Goal: Information Seeking & Learning: Learn about a topic

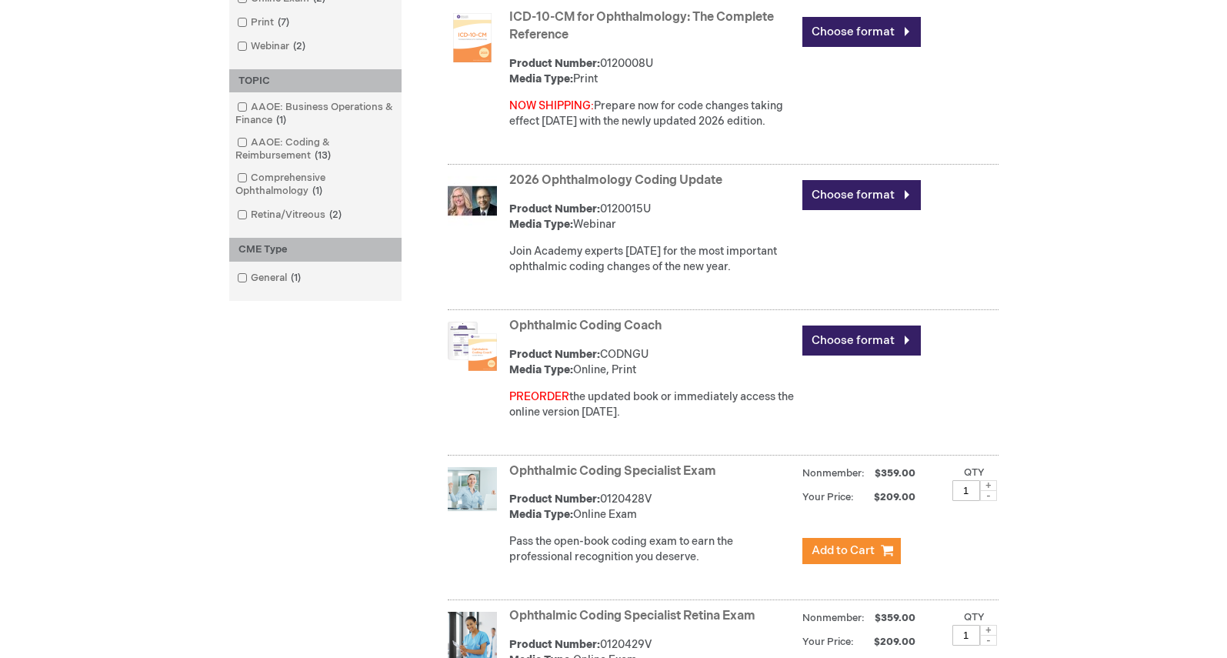
scroll to position [503, 0]
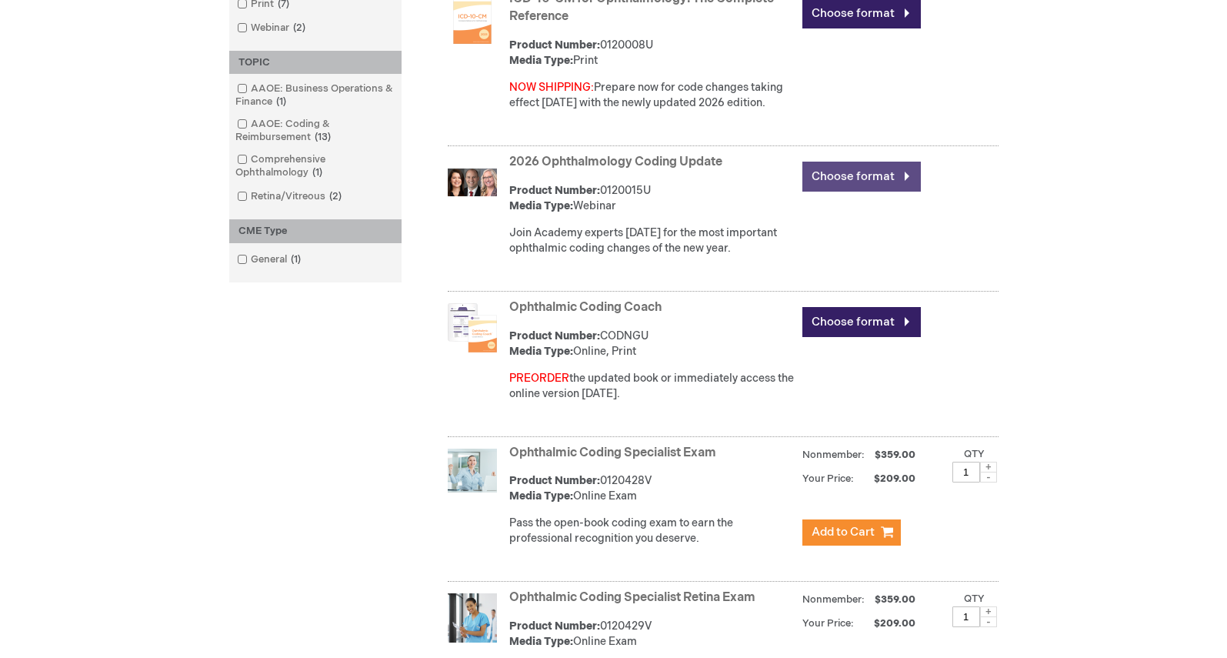
click at [808, 172] on link "Choose format" at bounding box center [861, 177] width 118 height 30
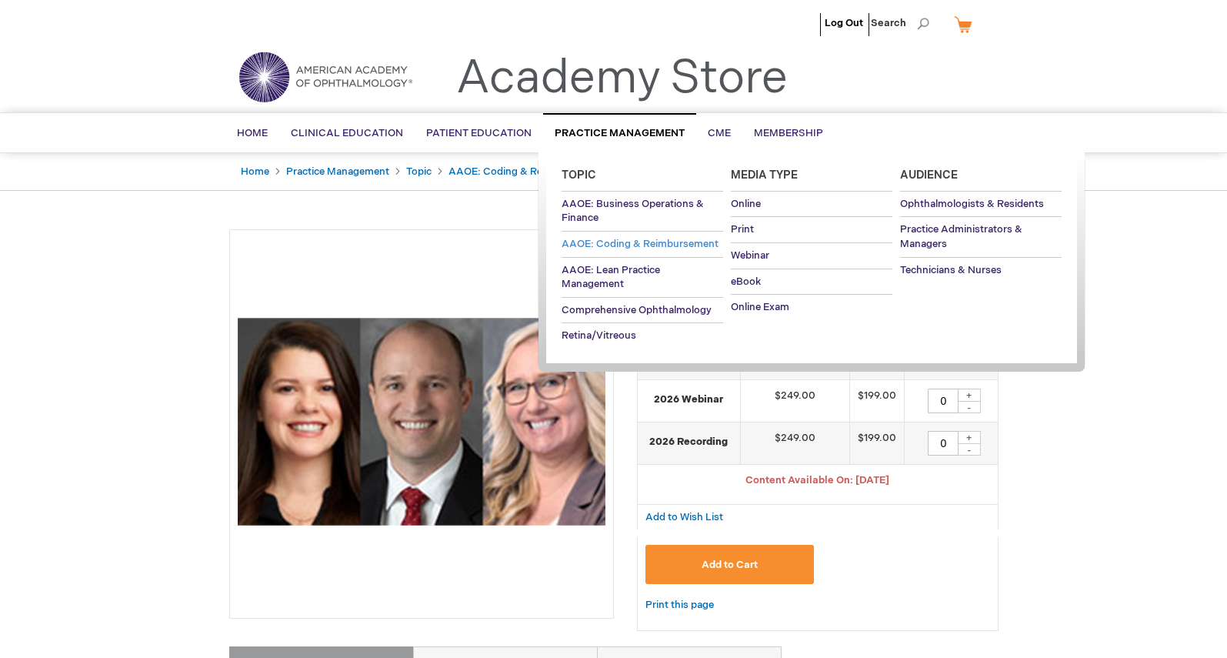
click at [627, 242] on span "AAOE: Coding & Reimbursement" at bounding box center [640, 244] width 157 height 12
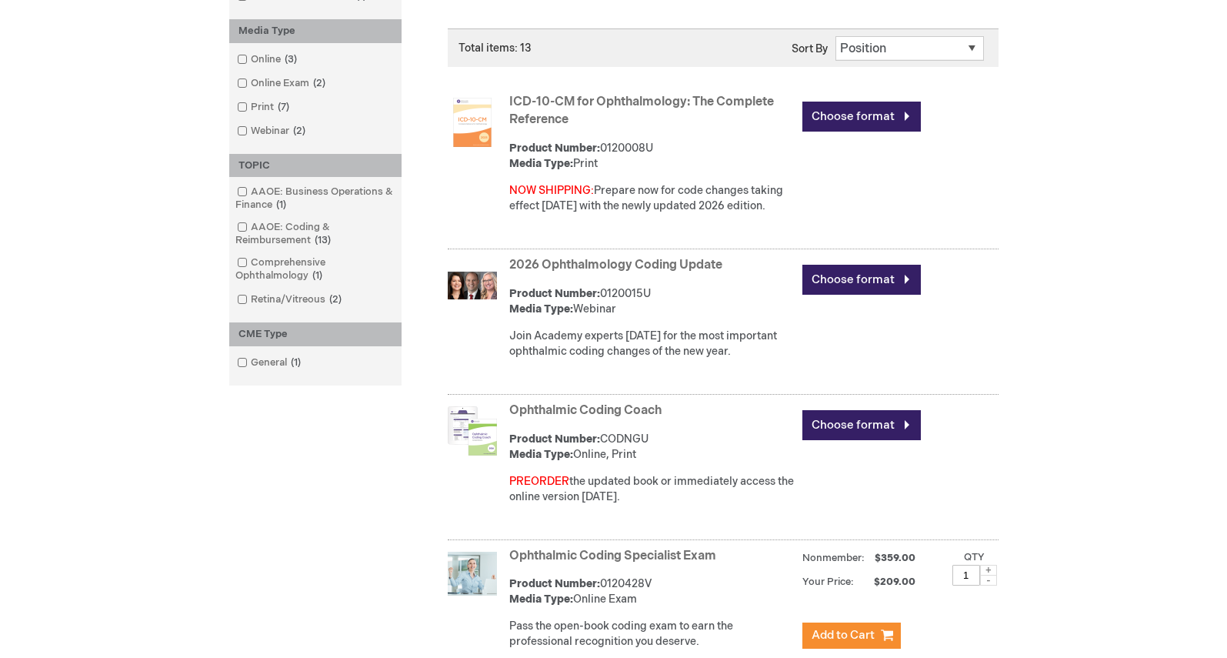
scroll to position [379, 0]
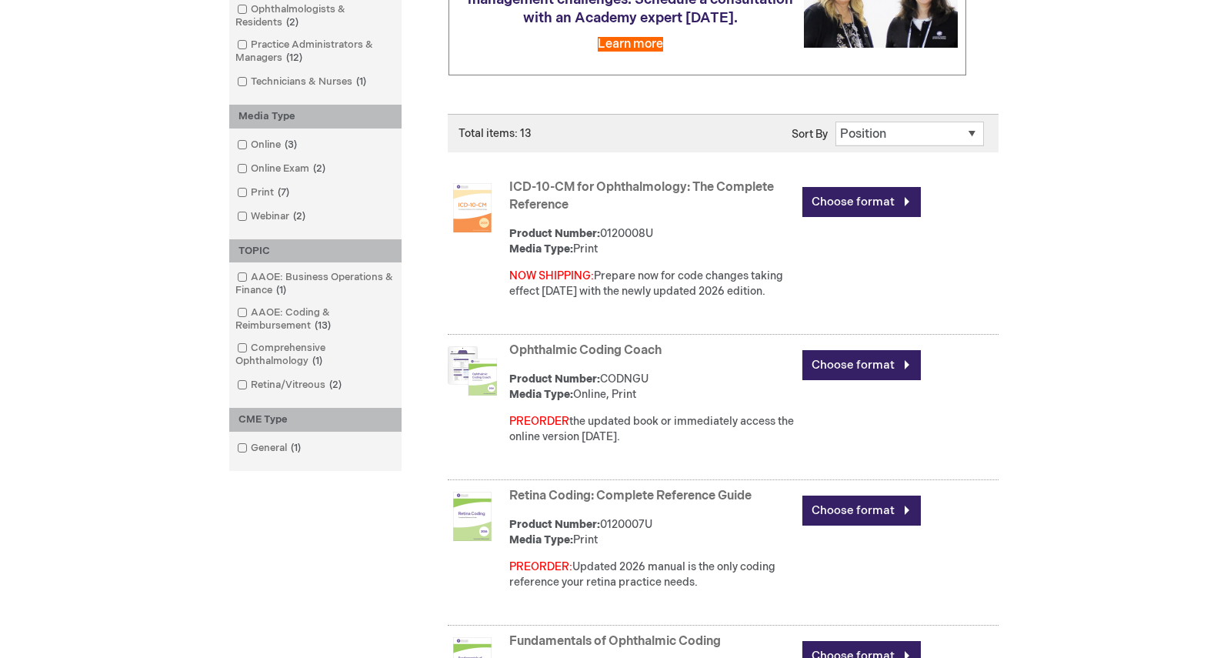
scroll to position [272, 0]
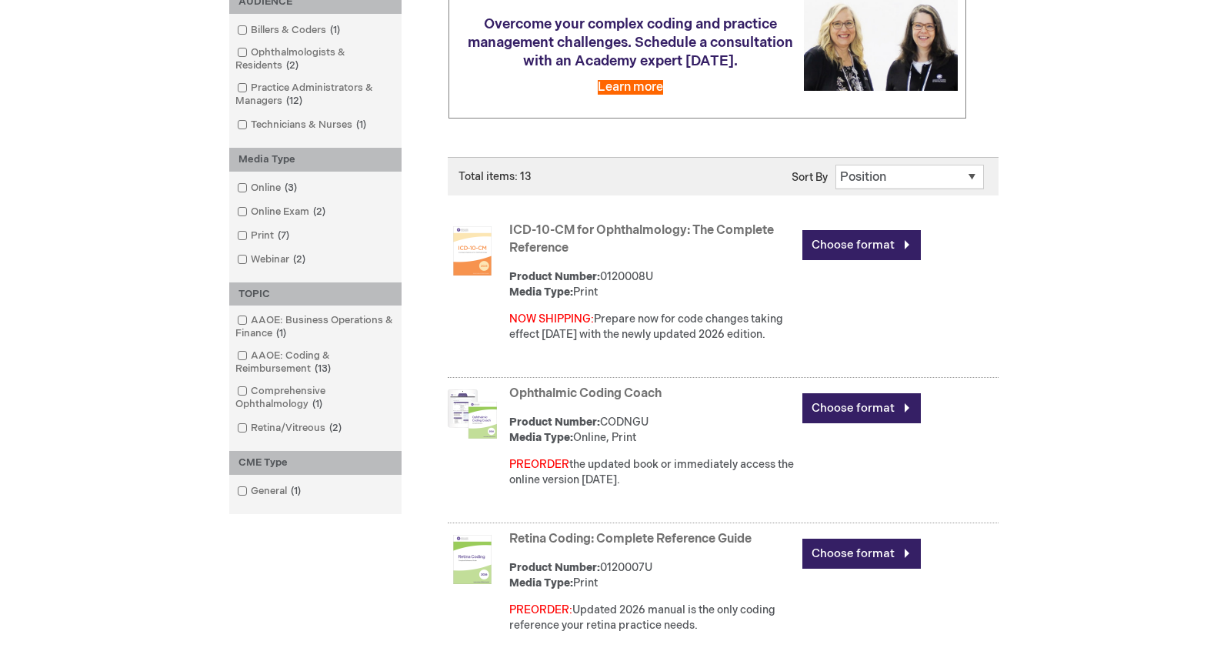
click at [551, 230] on link "ICD-10-CM for Ophthalmology: The Complete Reference" at bounding box center [641, 239] width 265 height 32
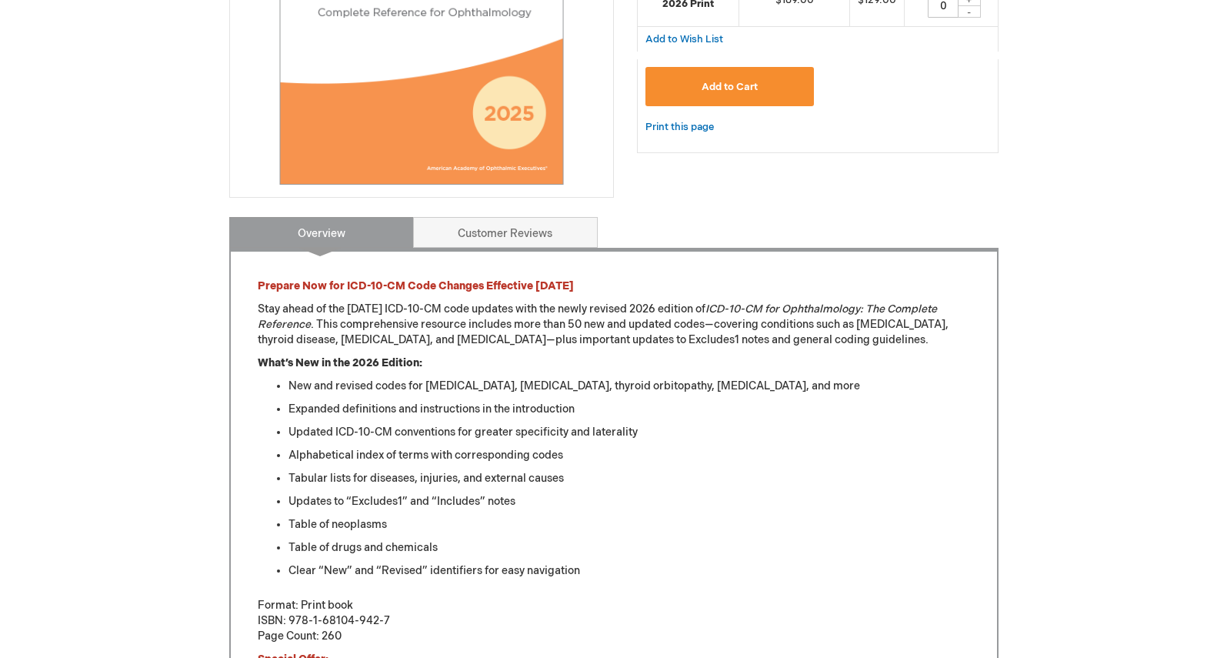
scroll to position [475, 0]
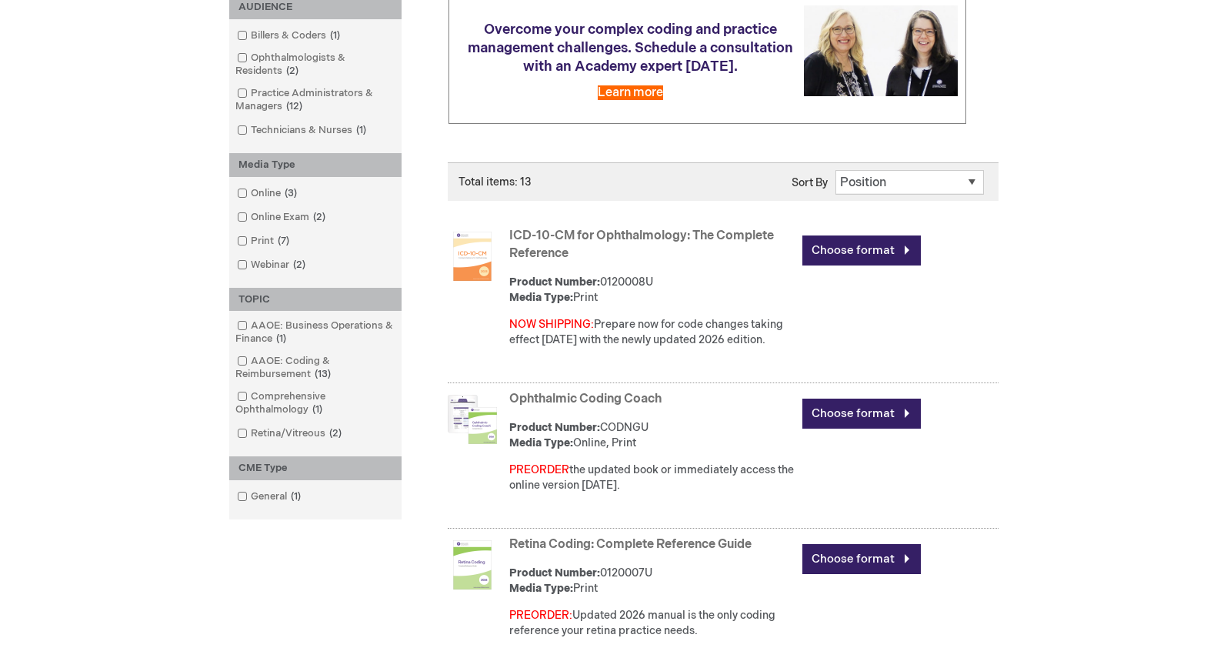
click at [569, 406] on link "Ophthalmic Coding Coach" at bounding box center [585, 399] width 152 height 15
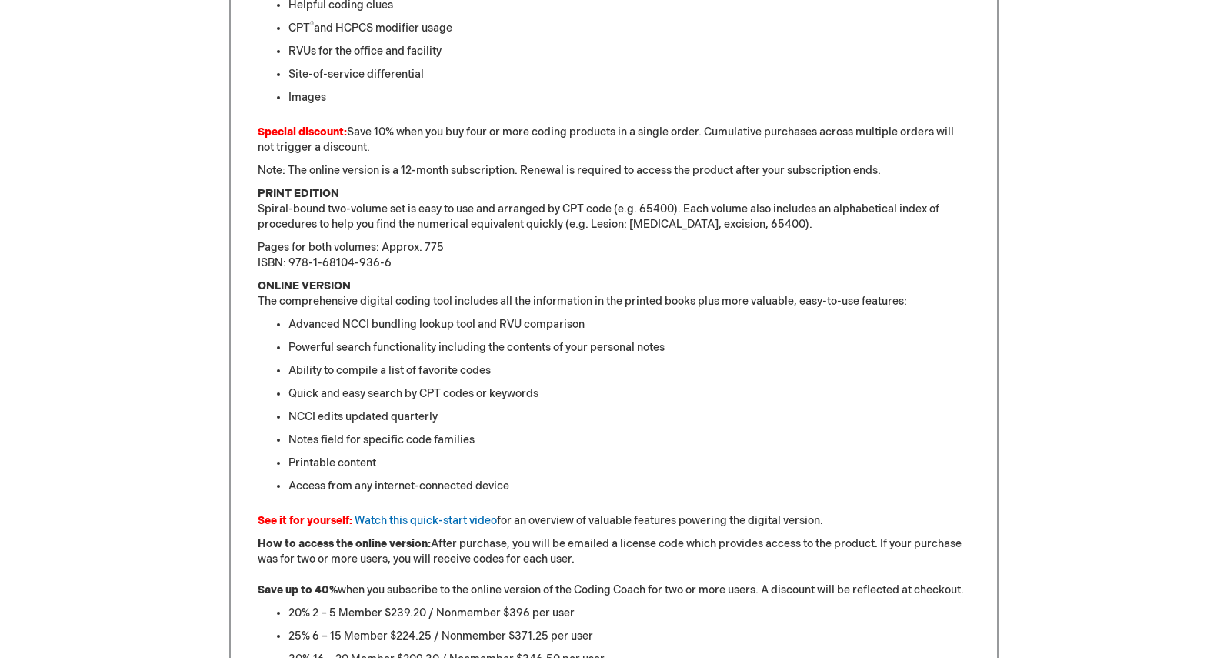
scroll to position [1001, 0]
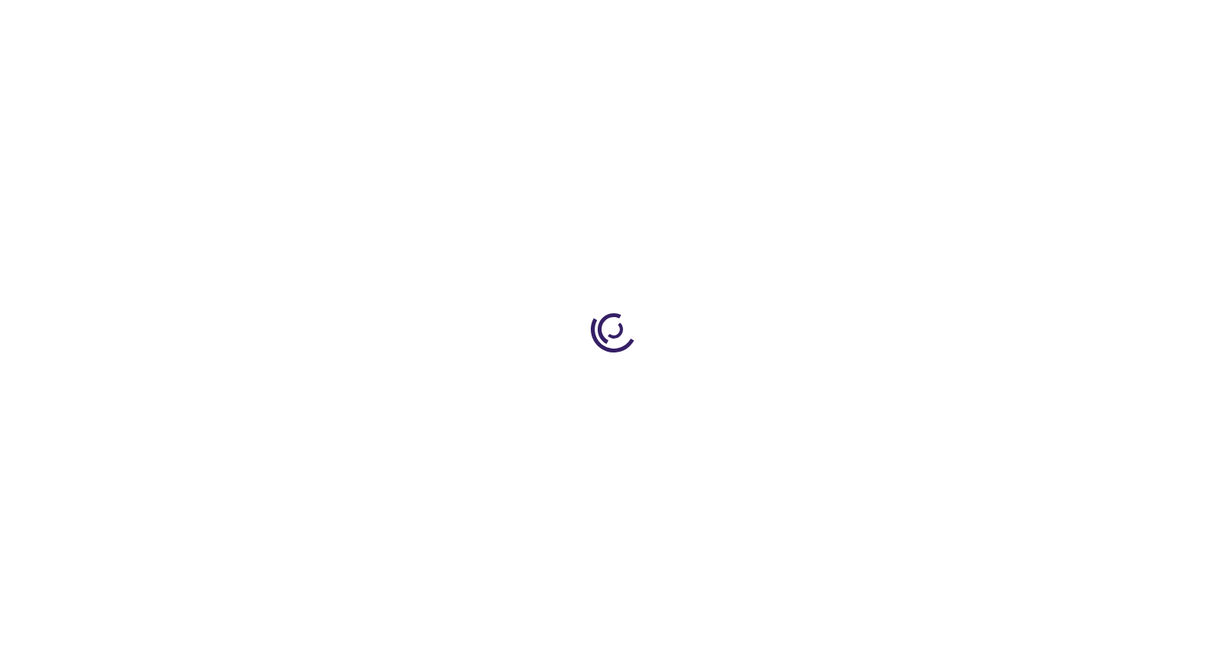
scroll to position [1037, 0]
type input "0"
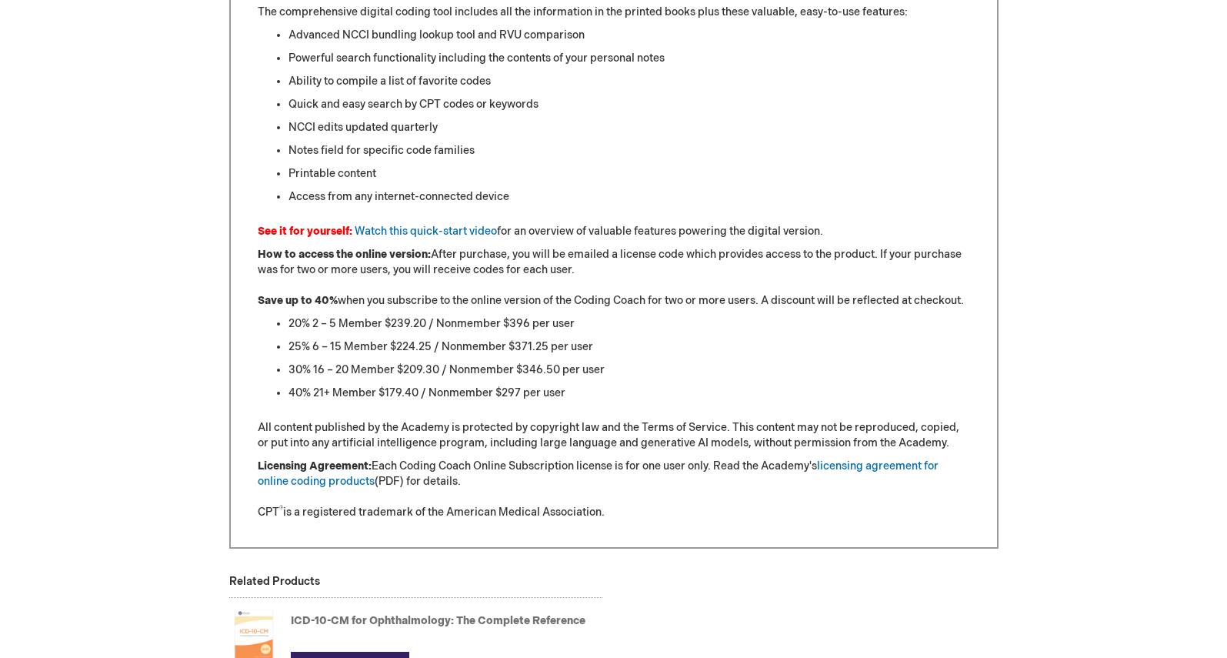
scroll to position [1287, 0]
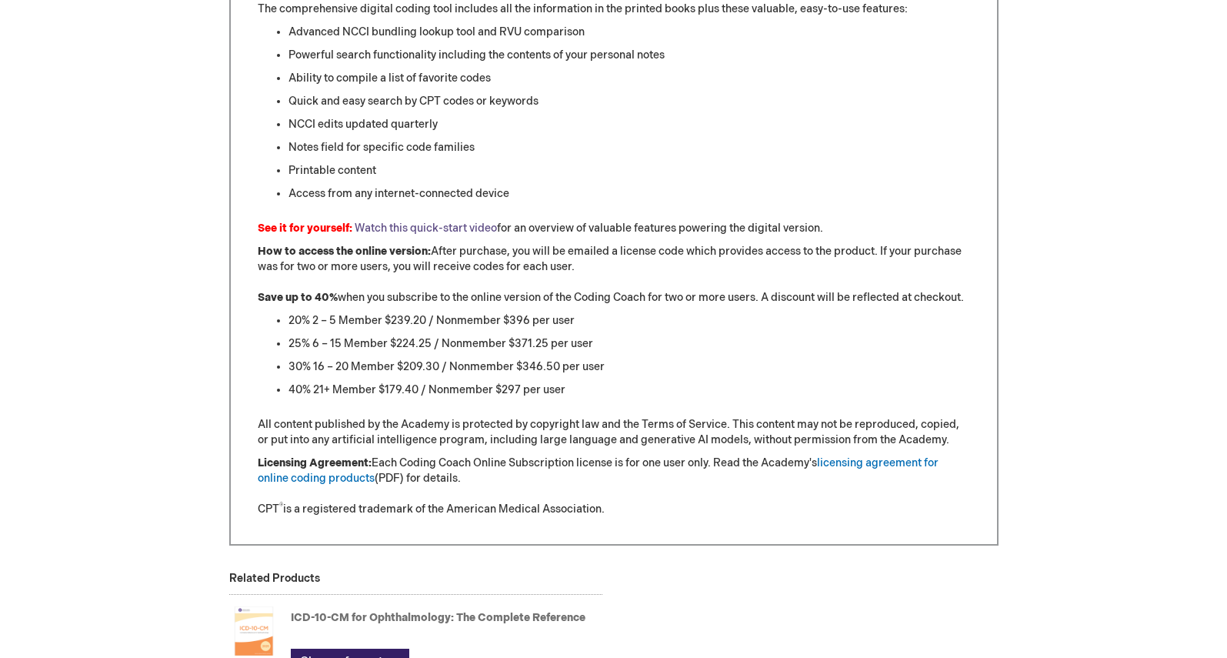
click at [428, 227] on link "Watch this quick-start video" at bounding box center [426, 228] width 142 height 13
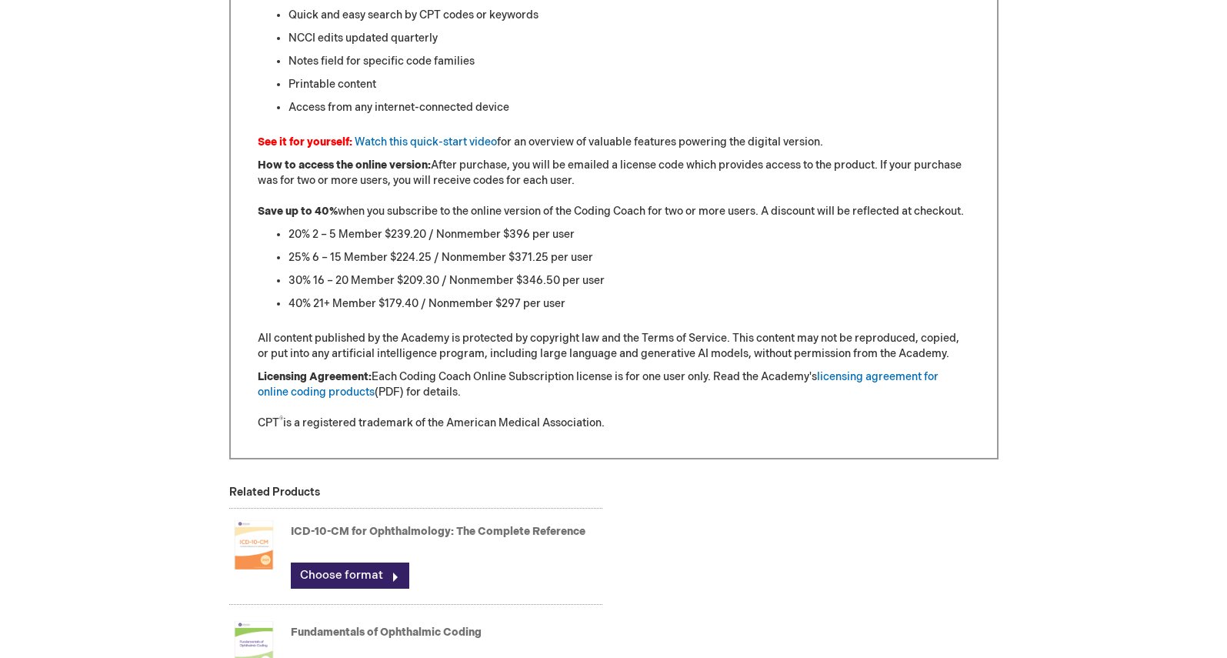
scroll to position [1393, 0]
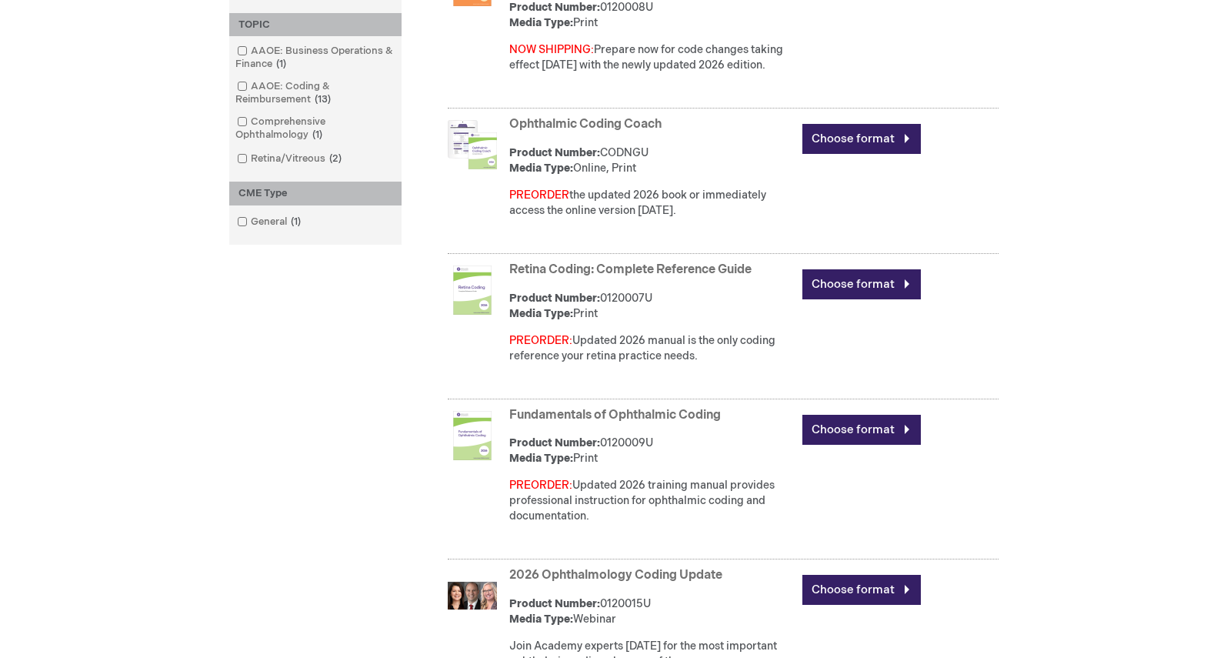
scroll to position [543, 0]
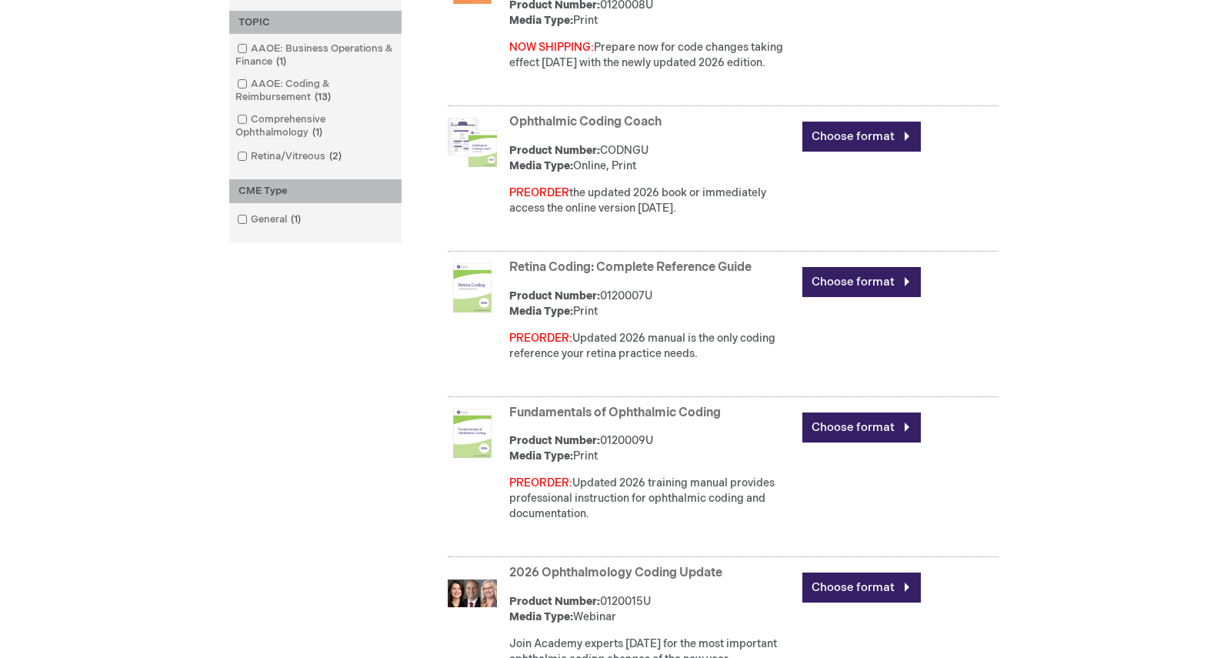
click at [670, 265] on link "Retina Coding: Complete Reference Guide" at bounding box center [630, 267] width 242 height 15
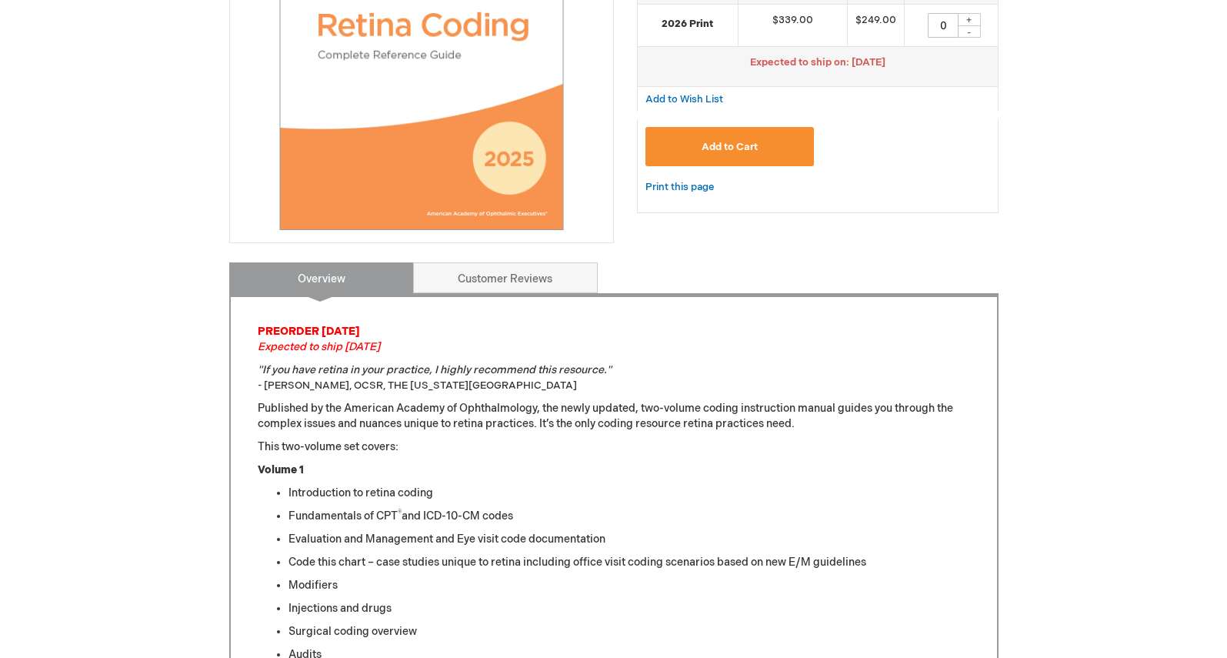
scroll to position [372, 0]
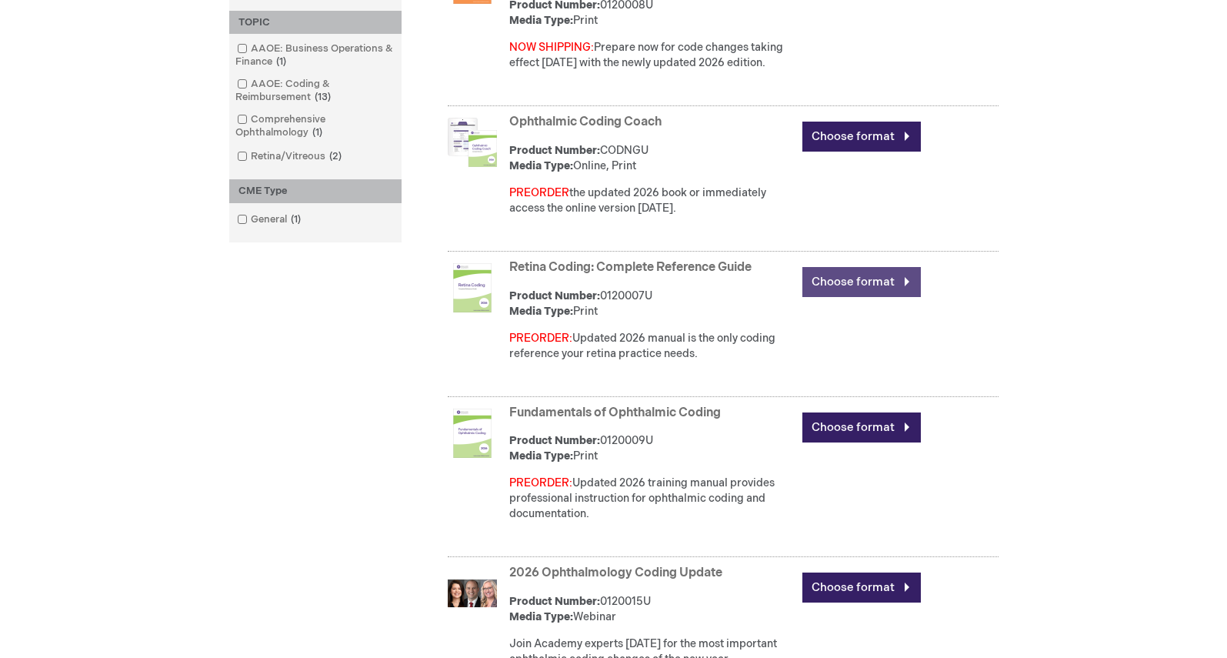
click at [844, 297] on link "Choose format" at bounding box center [861, 282] width 118 height 30
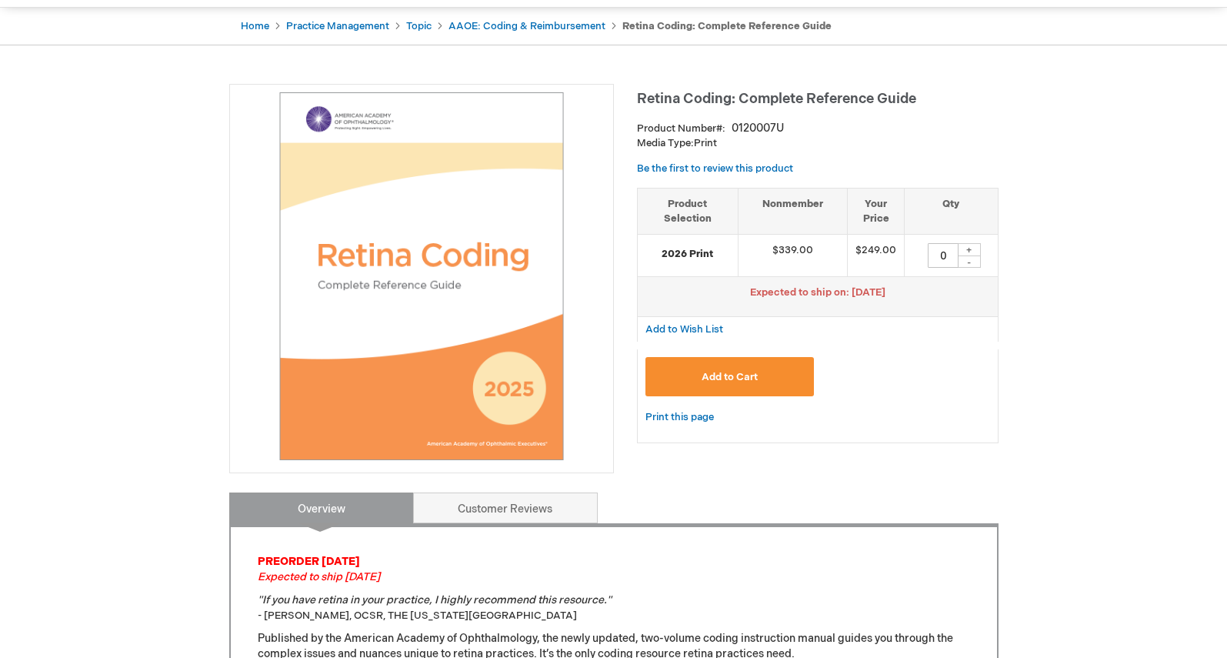
scroll to position [146, 0]
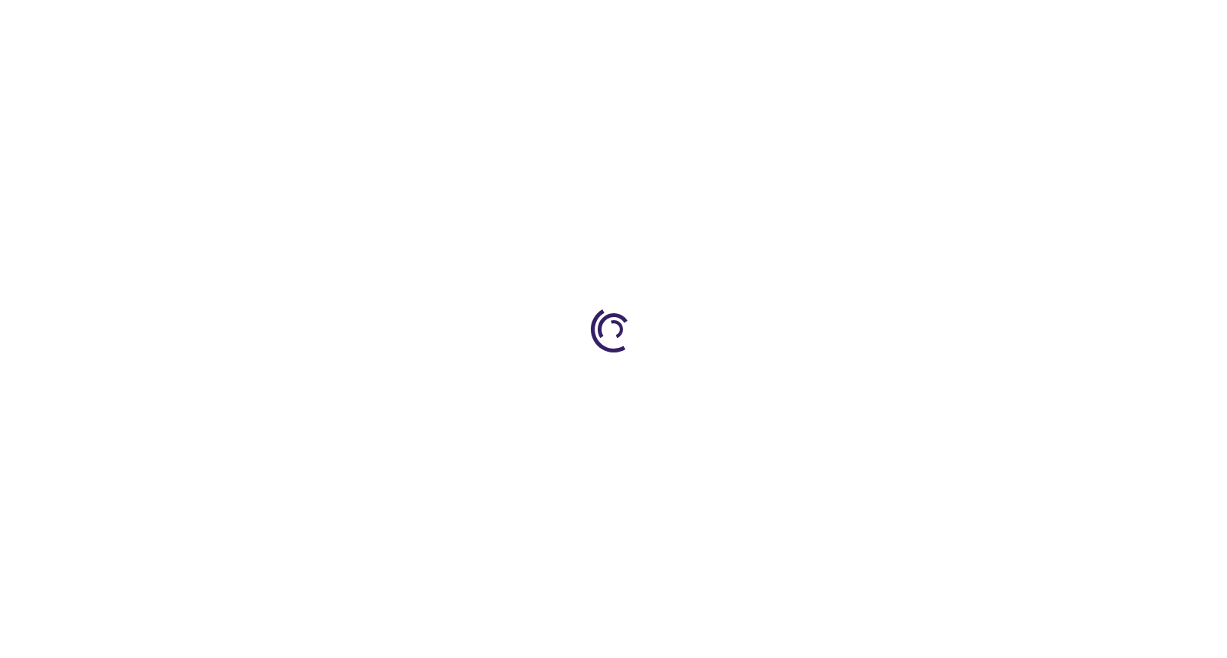
scroll to position [146, 0]
type input "0"
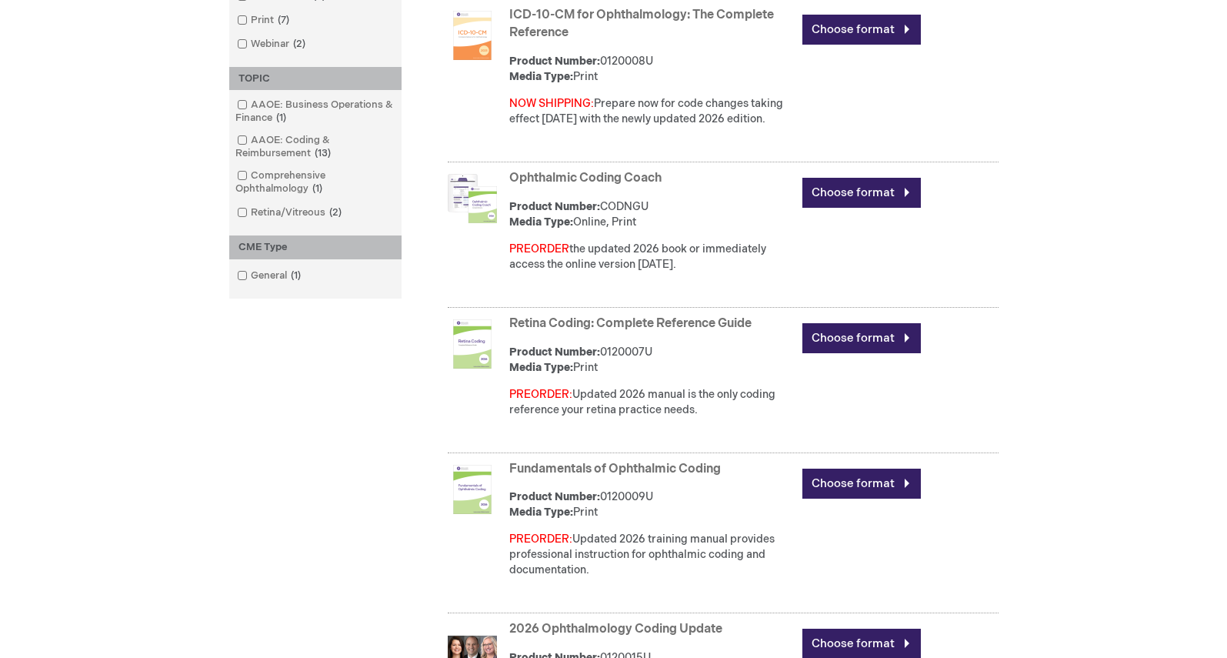
scroll to position [486, 0]
click at [605, 180] on link "Ophthalmic Coding Coach" at bounding box center [585, 179] width 152 height 15
